Goal: Information Seeking & Learning: Check status

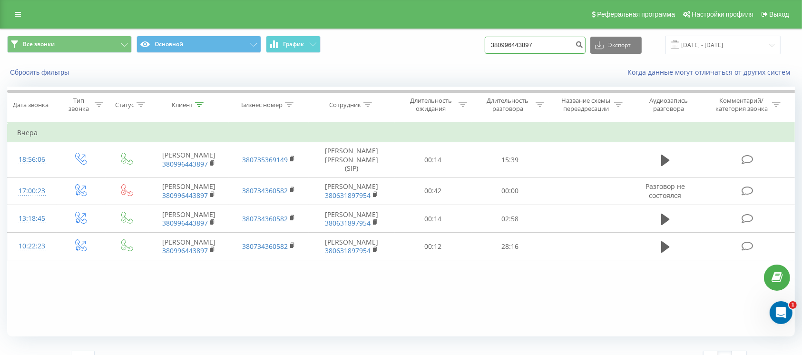
click at [550, 47] on input "380996443897" at bounding box center [534, 45] width 101 height 17
drag, startPoint x: 550, startPoint y: 47, endPoint x: 448, endPoint y: 51, distance: 101.9
click at [453, 51] on div "Все звонки Основной График 380996443897 Экспорт .csv .xls .xlsx [DATE] - [DATE]" at bounding box center [400, 45] width 787 height 19
paste input "93 788 1530"
type input "380 93 788 1530"
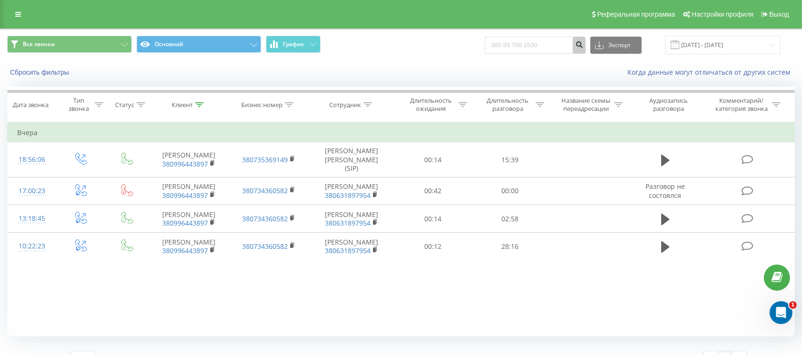
click at [583, 44] on icon "submit" at bounding box center [579, 43] width 8 height 6
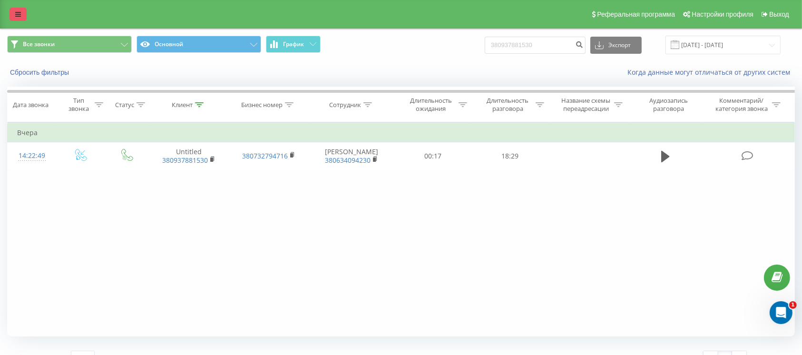
click at [19, 17] on icon at bounding box center [18, 14] width 6 height 7
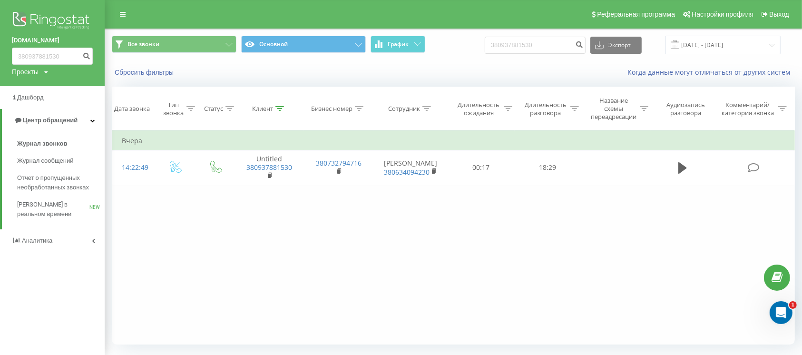
click at [57, 21] on img at bounding box center [52, 22] width 81 height 24
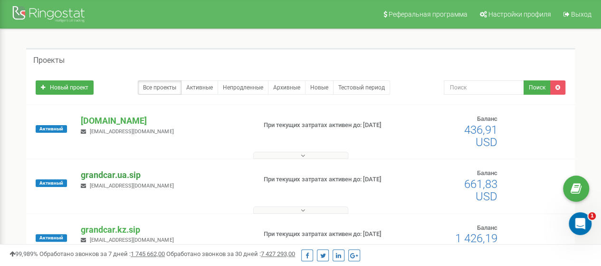
click at [120, 176] on p "grandcar.ua.sip" at bounding box center [164, 175] width 167 height 12
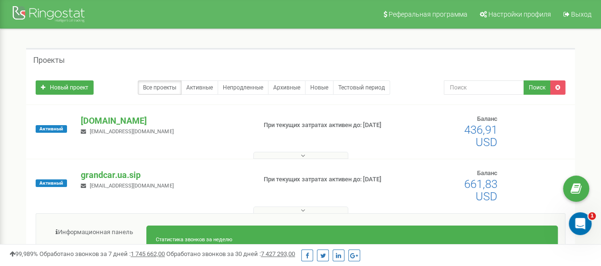
scroll to position [95, 0]
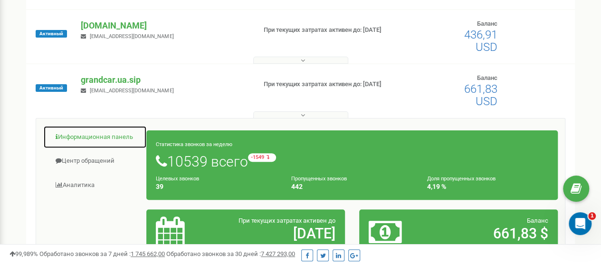
click at [103, 140] on link "Информационная панель" at bounding box center [95, 137] width 104 height 23
click at [87, 134] on link "Информационная панель" at bounding box center [95, 137] width 104 height 23
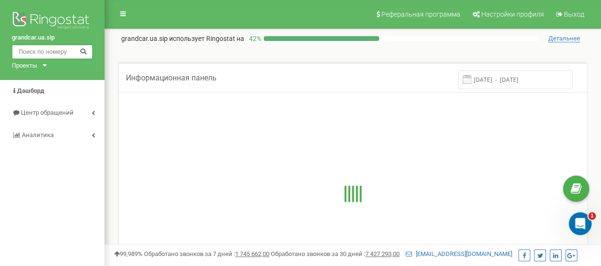
click at [46, 51] on input "text" at bounding box center [52, 52] width 81 height 14
paste input "380 93 788 1530"
type input "380 93 788 1530"
click at [82, 53] on icon at bounding box center [83, 51] width 7 height 6
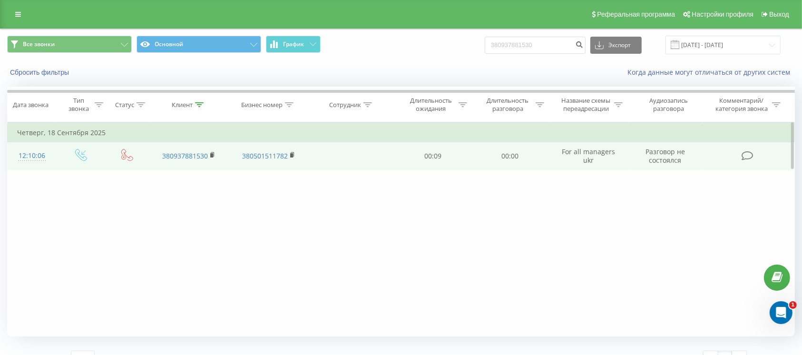
click at [412, 156] on td "00:09" at bounding box center [433, 156] width 77 height 28
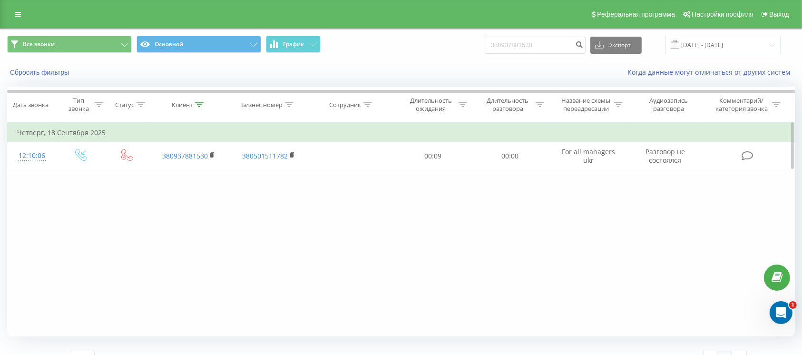
click at [106, 270] on div "Фильтровать по условию Равно Введите значение Отмена OK Фильтровать по условию …" at bounding box center [400, 229] width 787 height 214
